Goal: Check status

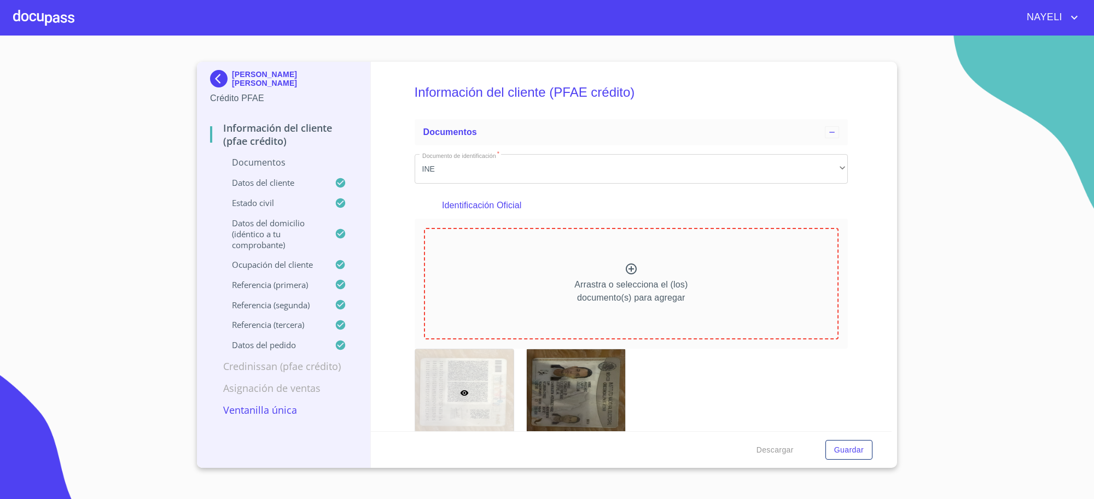
scroll to position [3646, 0]
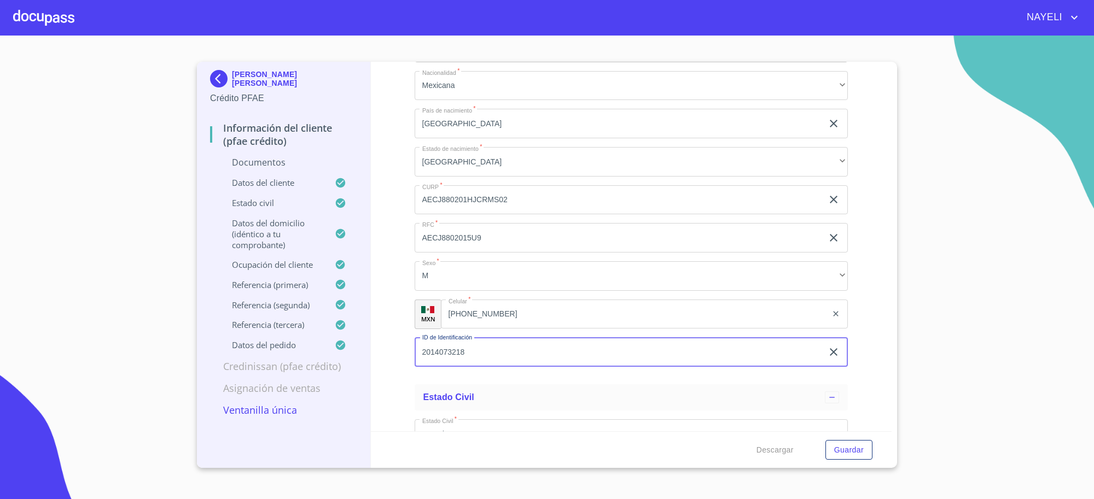
click at [224, 71] on img at bounding box center [221, 79] width 22 height 18
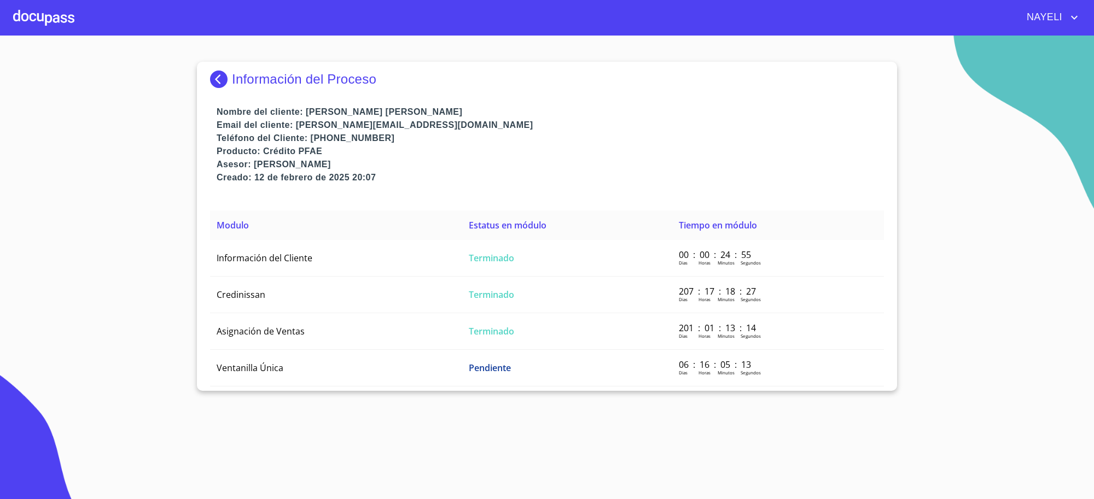
click at [229, 71] on img at bounding box center [221, 80] width 22 height 18
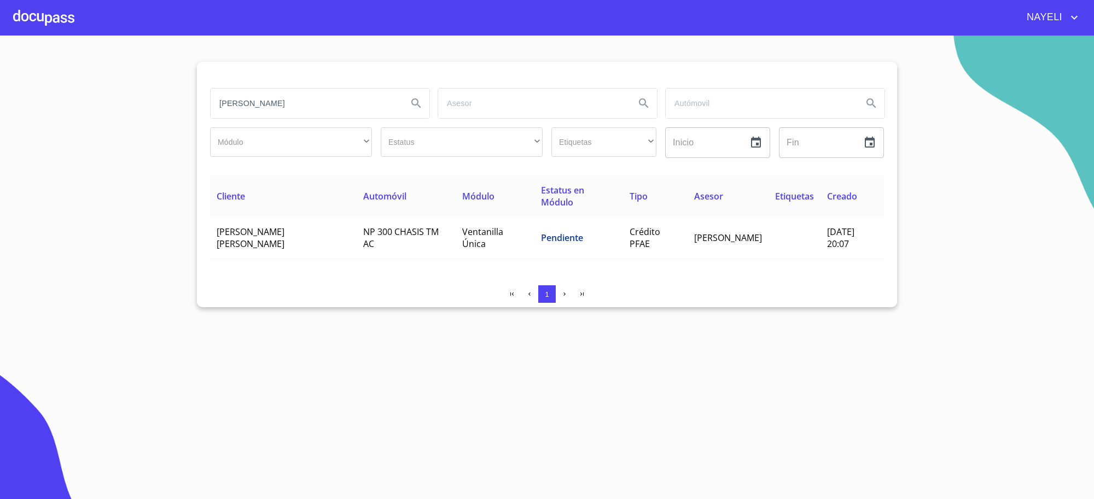
click at [260, 102] on input "[PERSON_NAME]" at bounding box center [305, 104] width 188 height 30
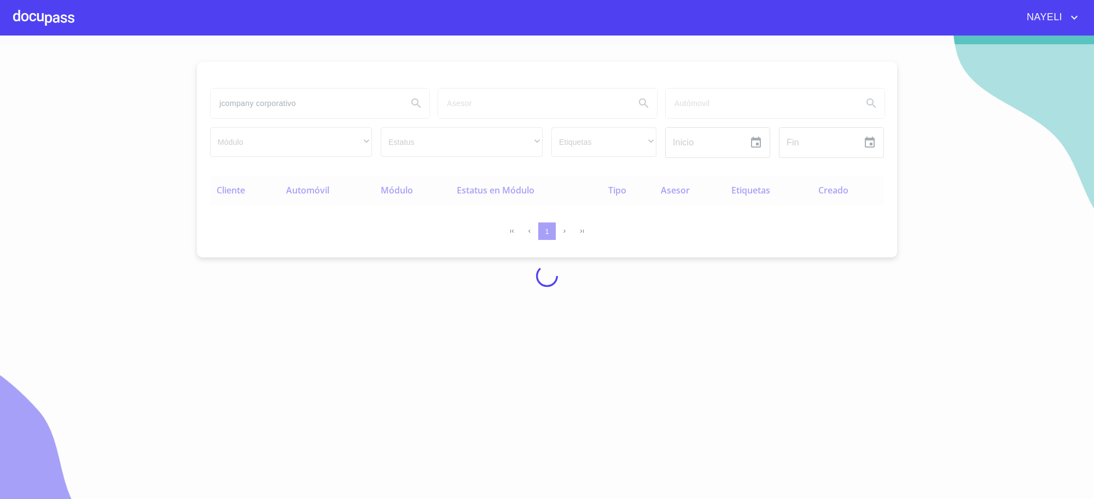
type input "jcompany corporativo"
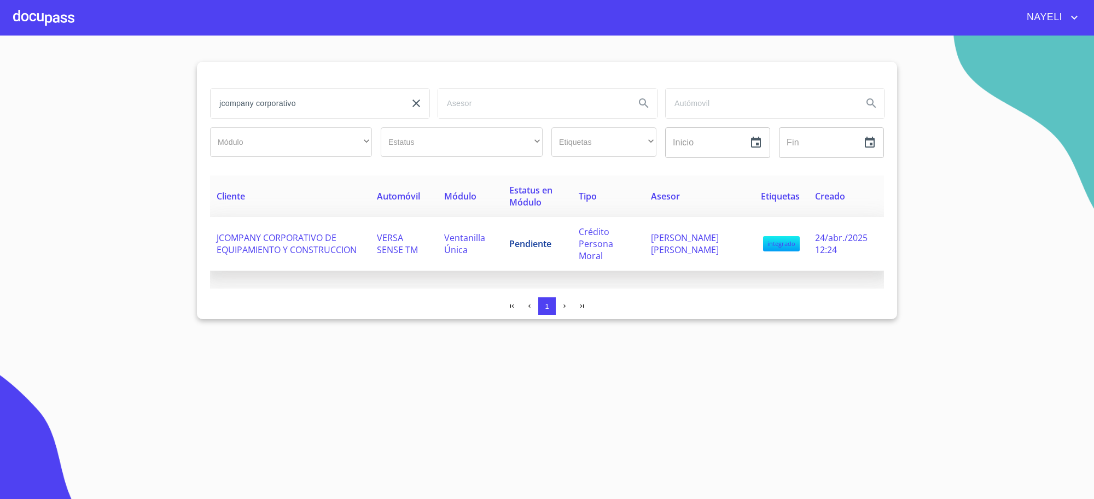
click at [573, 234] on td "Pendiente" at bounding box center [538, 244] width 70 height 54
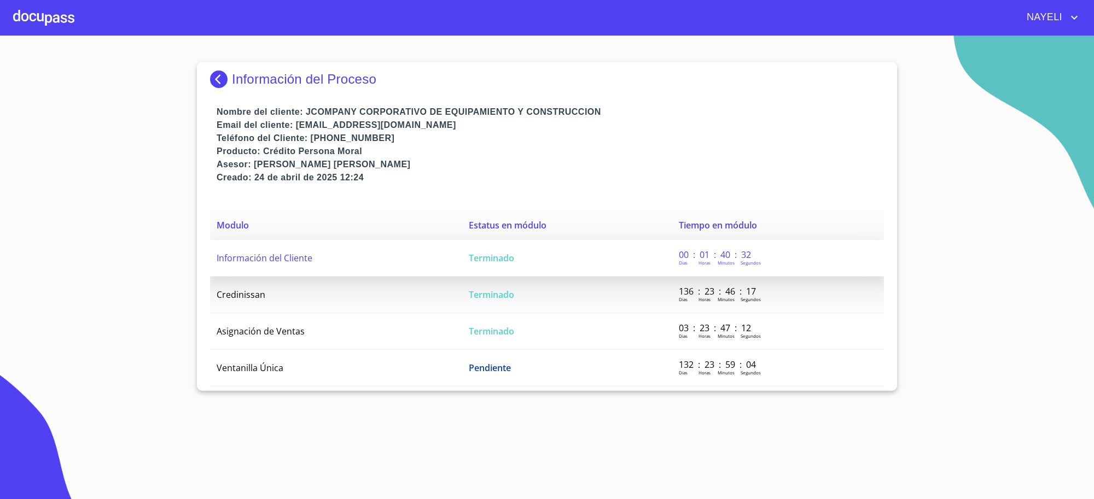
click at [497, 252] on td "Terminado" at bounding box center [567, 258] width 210 height 37
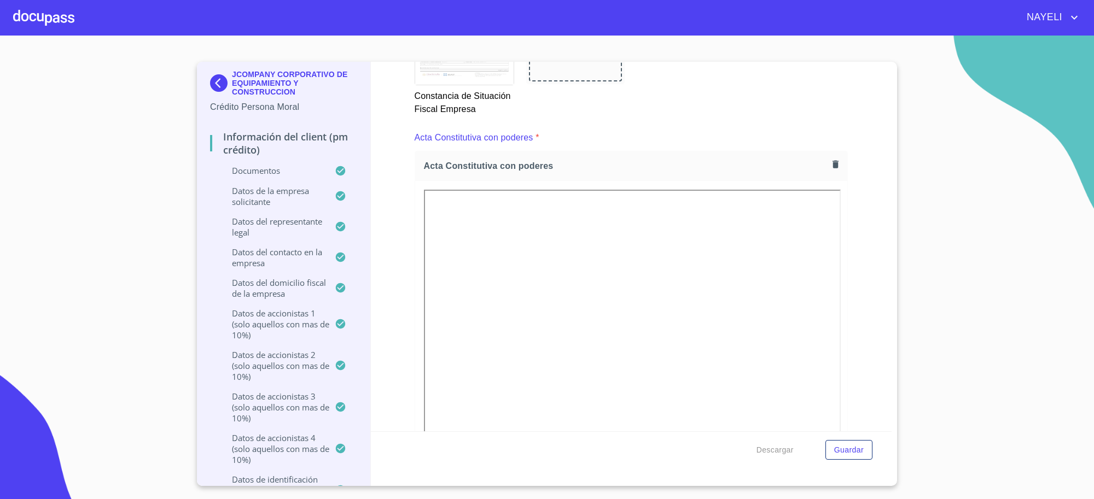
scroll to position [3099, 0]
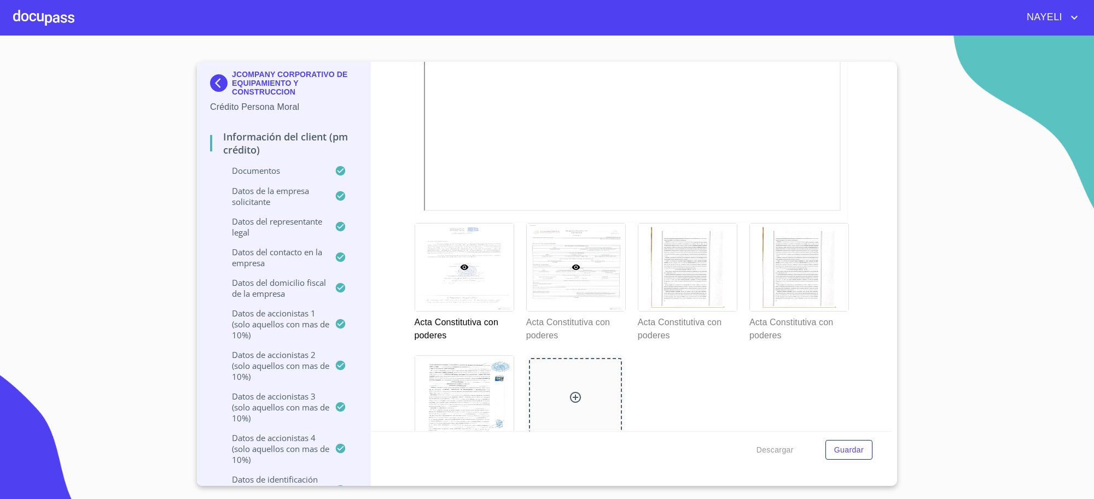
click at [573, 305] on div at bounding box center [576, 268] width 98 height 88
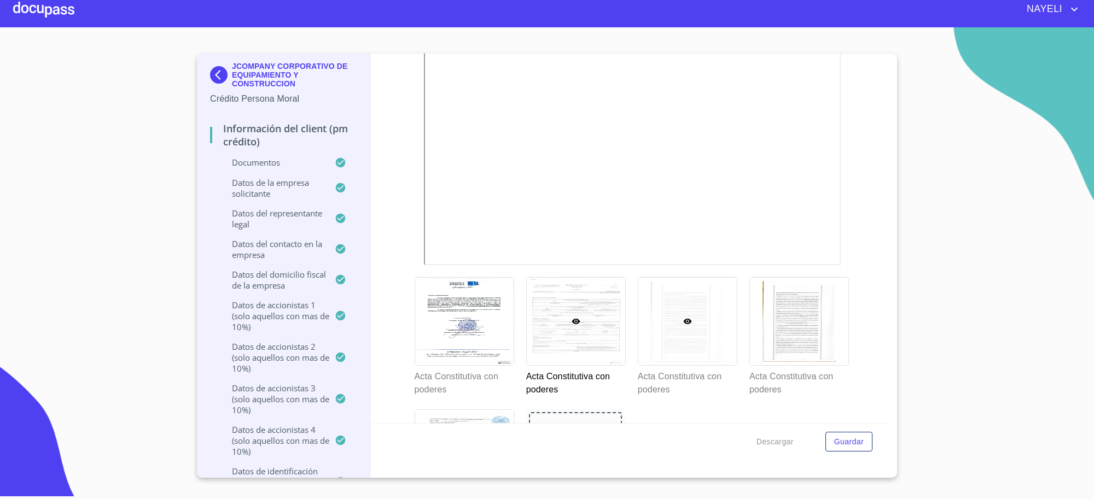
click at [648, 320] on div at bounding box center [687, 322] width 98 height 88
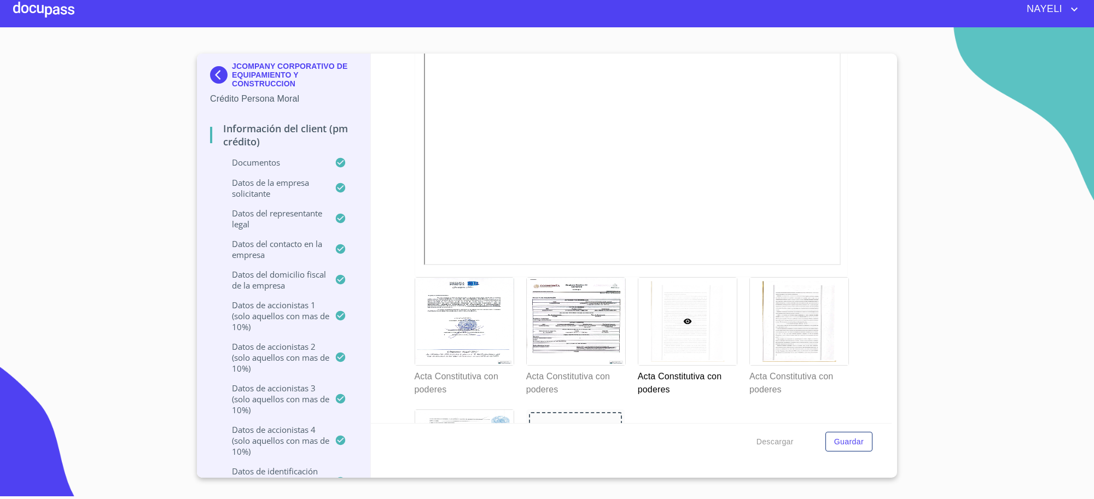
scroll to position [3174, 0]
click at [779, 340] on div at bounding box center [799, 322] width 98 height 88
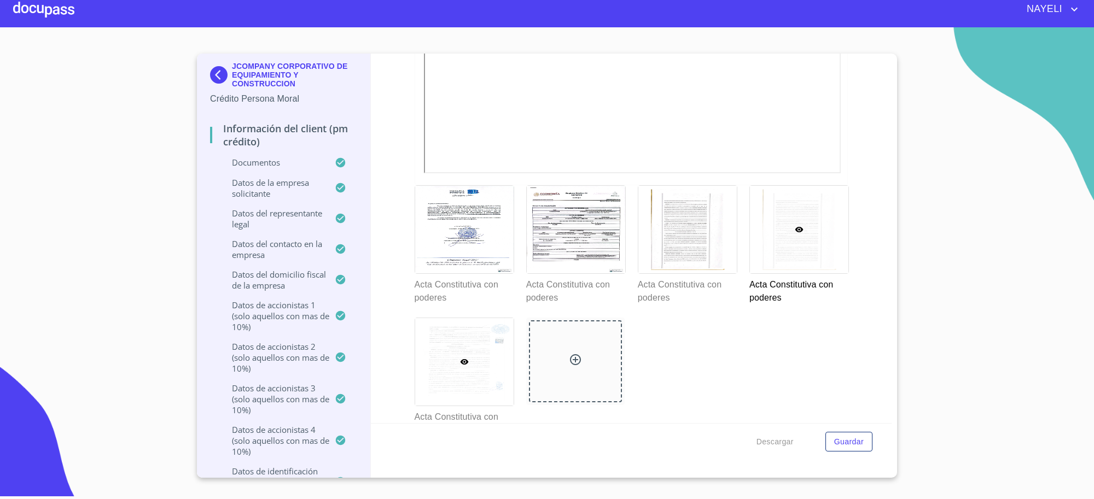
click at [478, 352] on div at bounding box center [464, 362] width 98 height 88
